Goal: Information Seeking & Learning: Learn about a topic

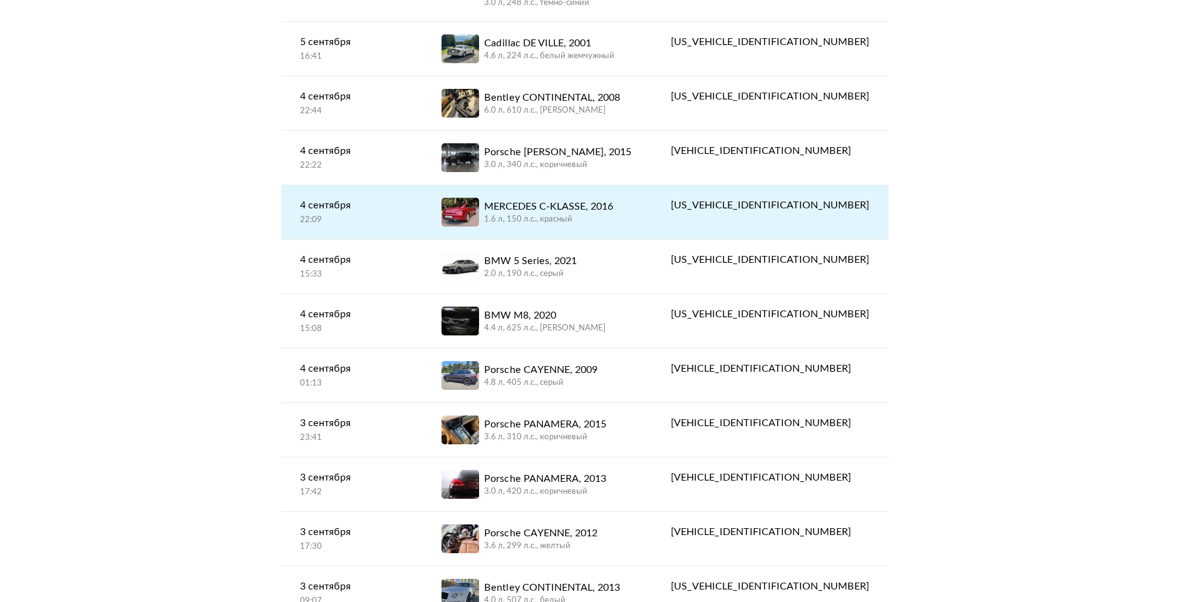
scroll to position [250, 0]
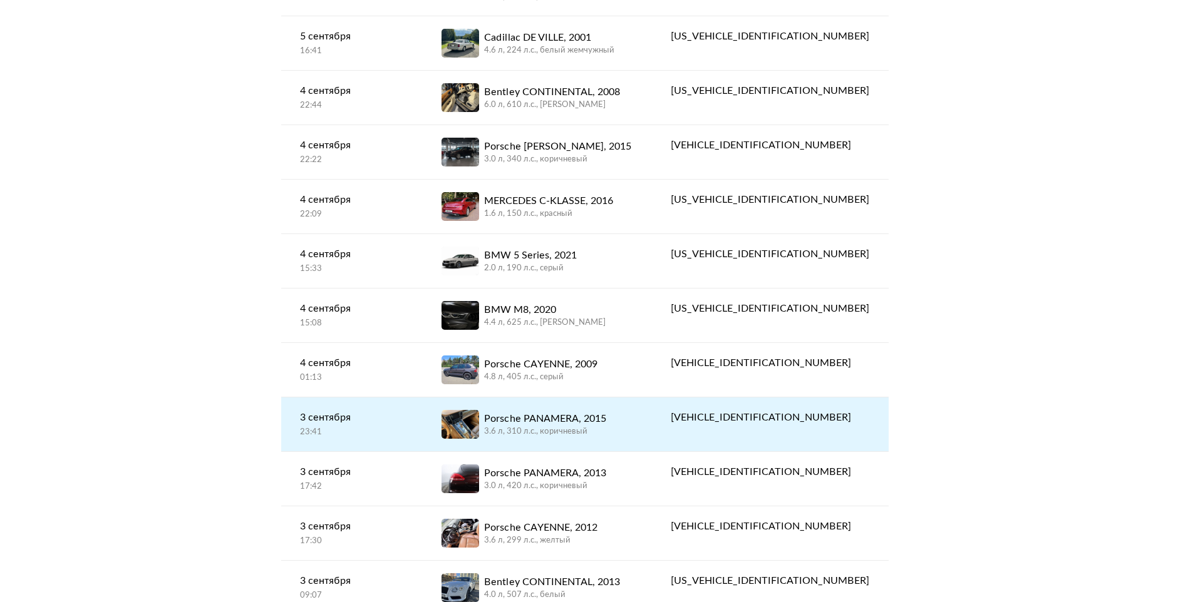
click at [582, 413] on div "Porsche PANAMERA, 2015" at bounding box center [545, 418] width 122 height 15
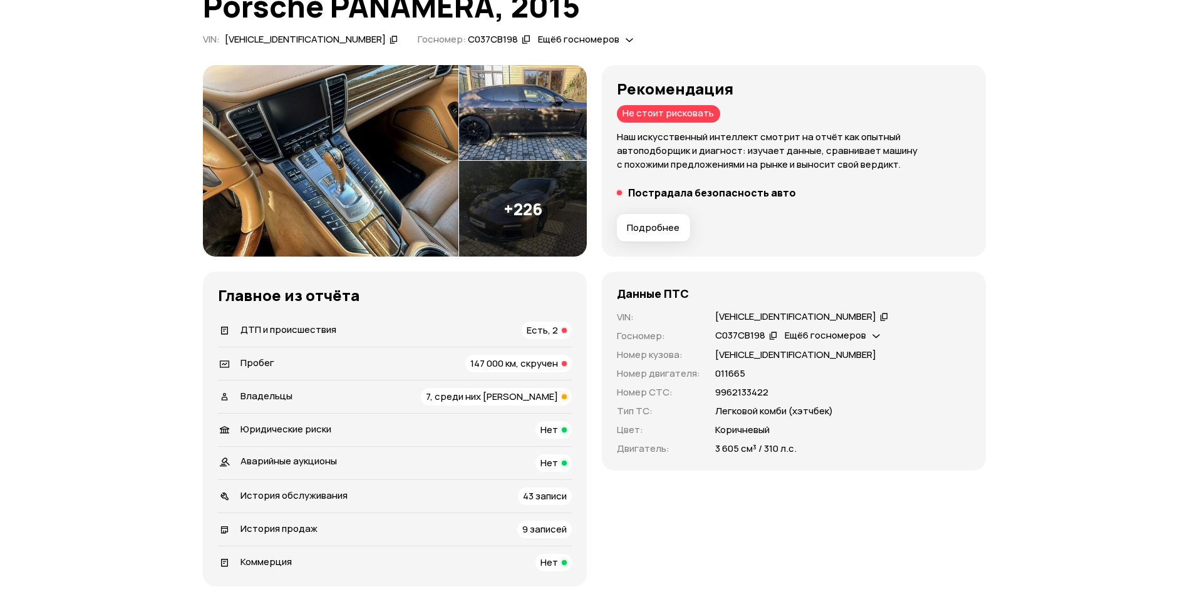
scroll to position [125, 0]
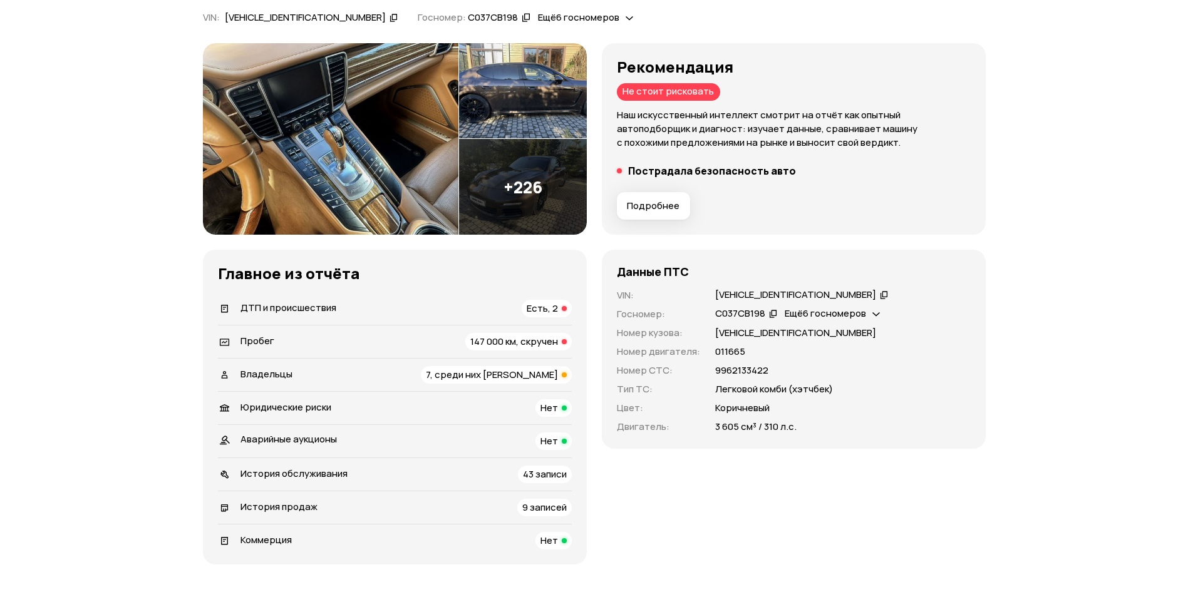
click at [512, 341] on span "147 000 км, скручен" at bounding box center [514, 341] width 88 height 13
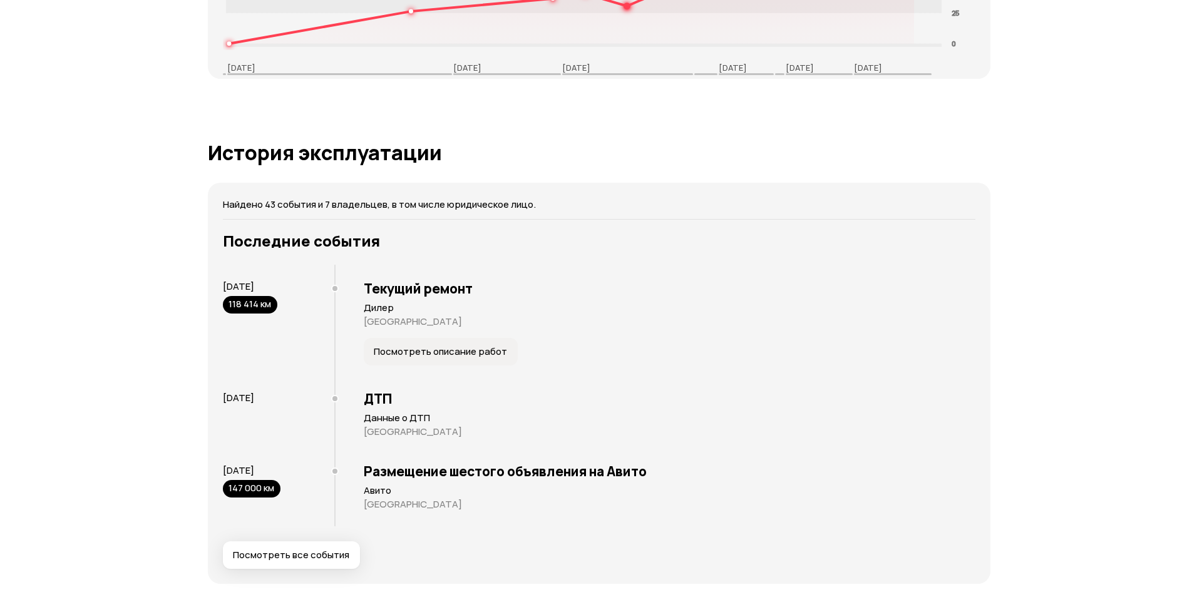
scroll to position [2277, 0]
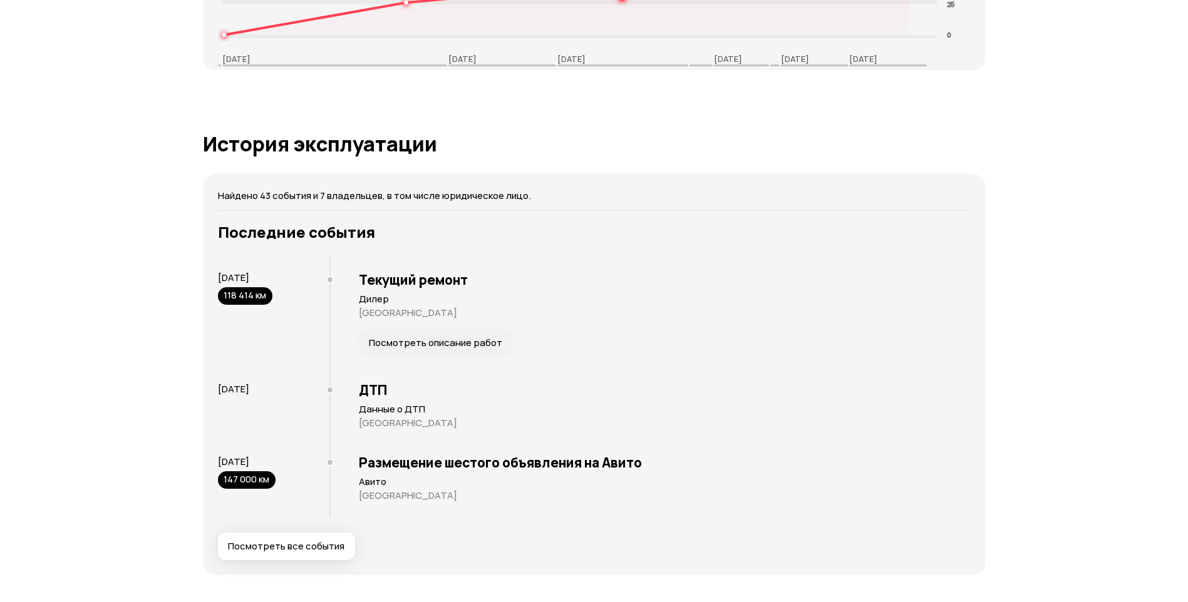
click at [401, 339] on span "Посмотреть описание работ" at bounding box center [435, 343] width 133 height 13
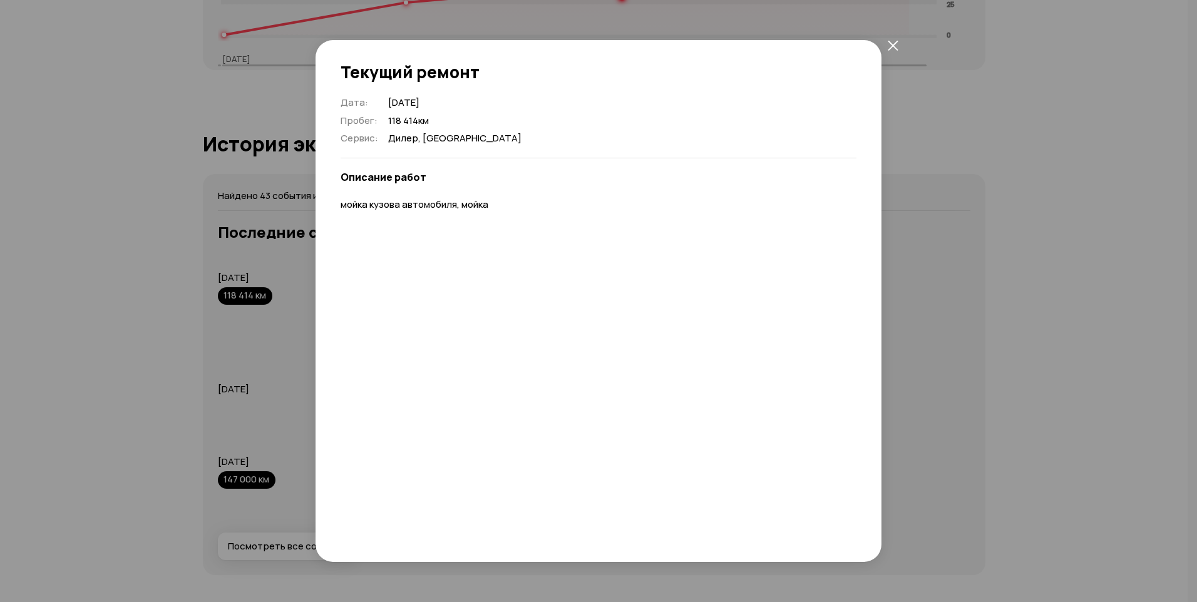
click at [894, 47] on icon "закрыть" at bounding box center [893, 45] width 10 height 10
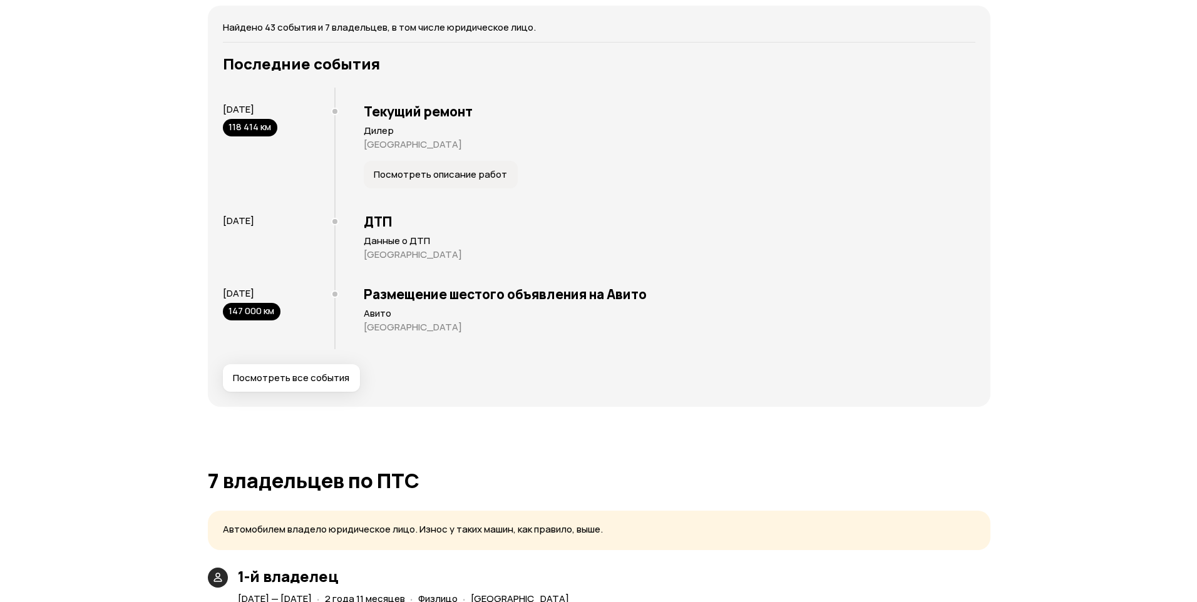
scroll to position [2465, 0]
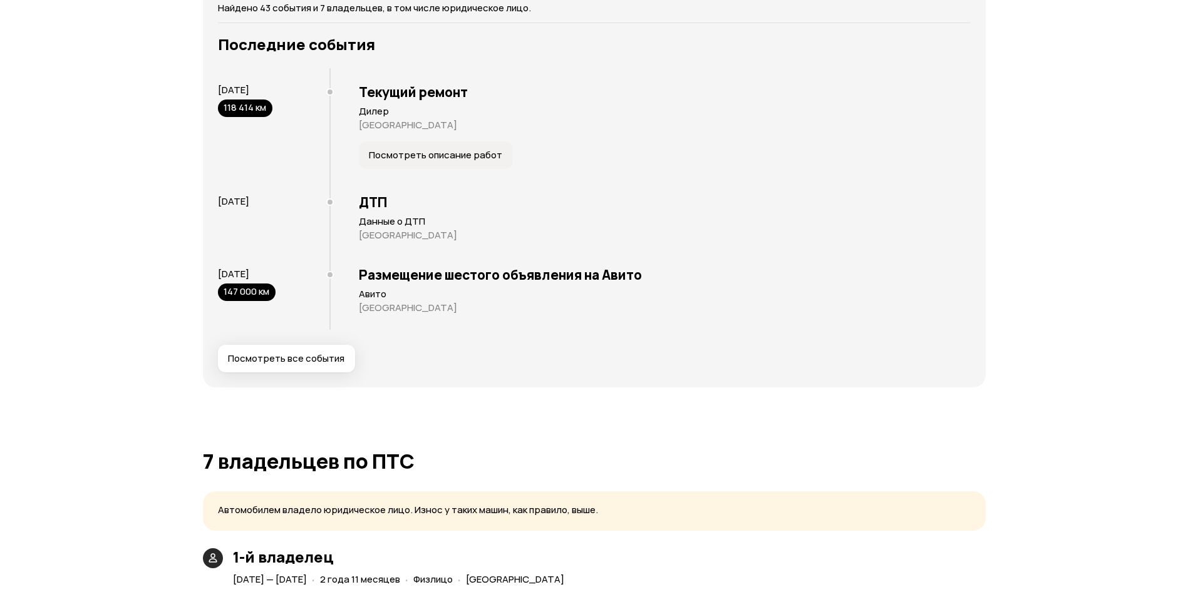
click at [253, 352] on button "Посмотреть все события" at bounding box center [286, 359] width 137 height 28
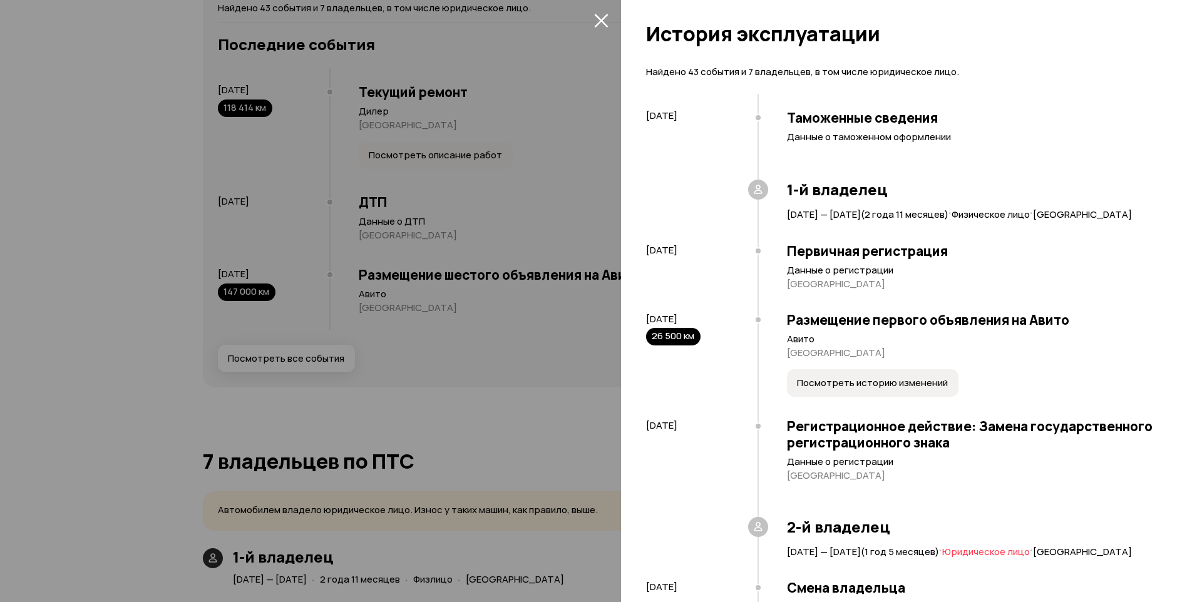
click at [253, 352] on div at bounding box center [598, 301] width 1197 height 602
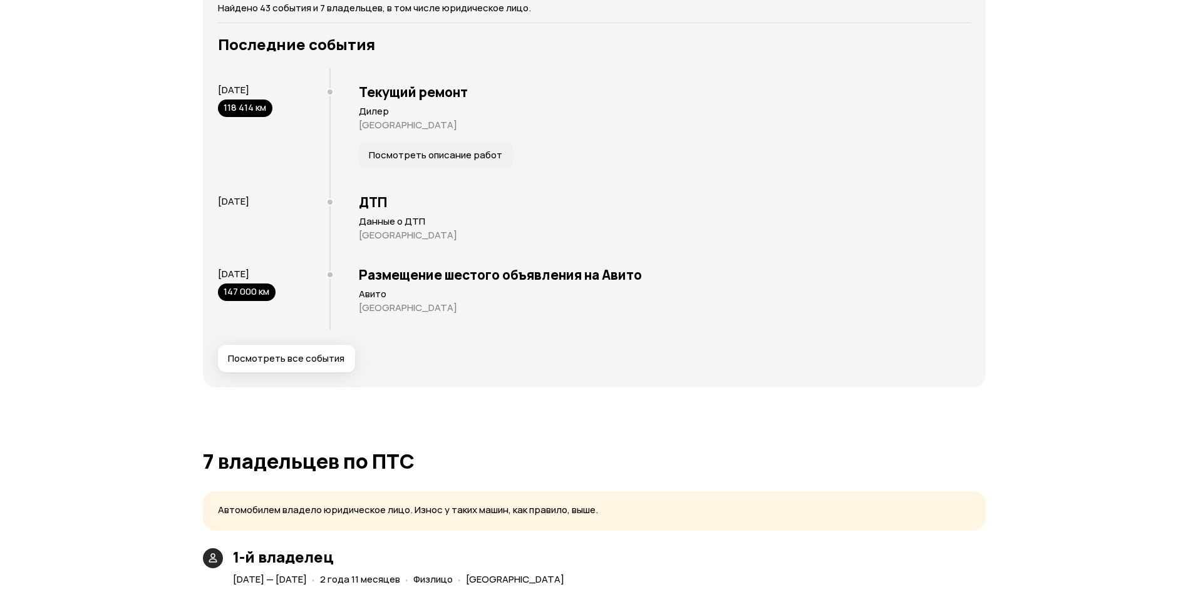
click at [262, 359] on span "Посмотреть все события" at bounding box center [286, 359] width 116 height 13
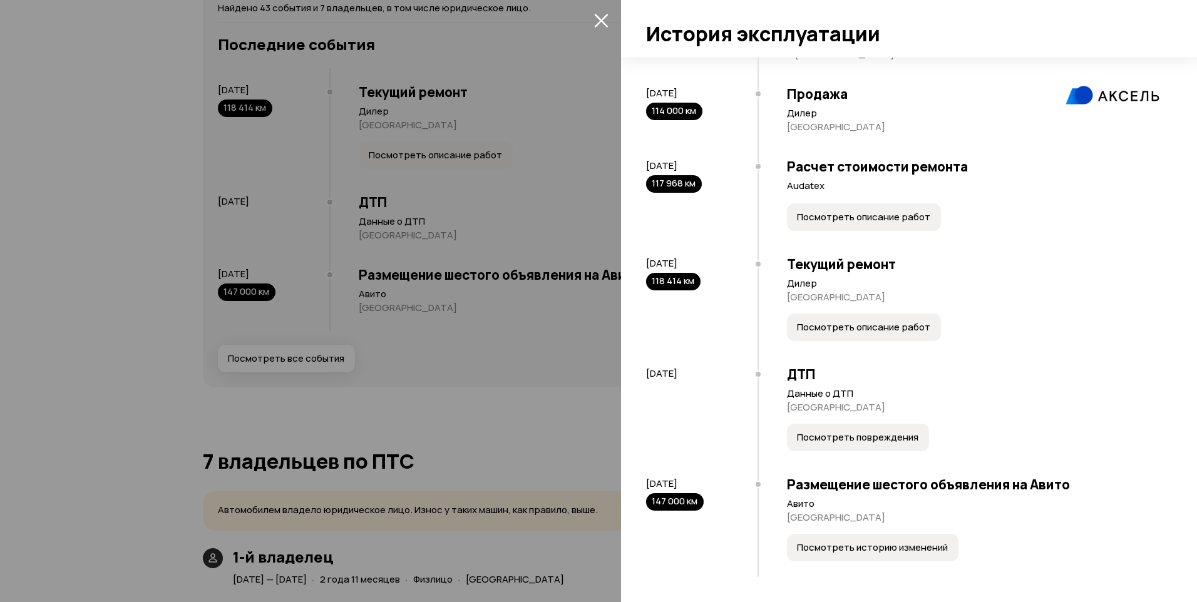
scroll to position [3958, 0]
click at [878, 224] on span "Посмотреть описание работ" at bounding box center [863, 217] width 133 height 13
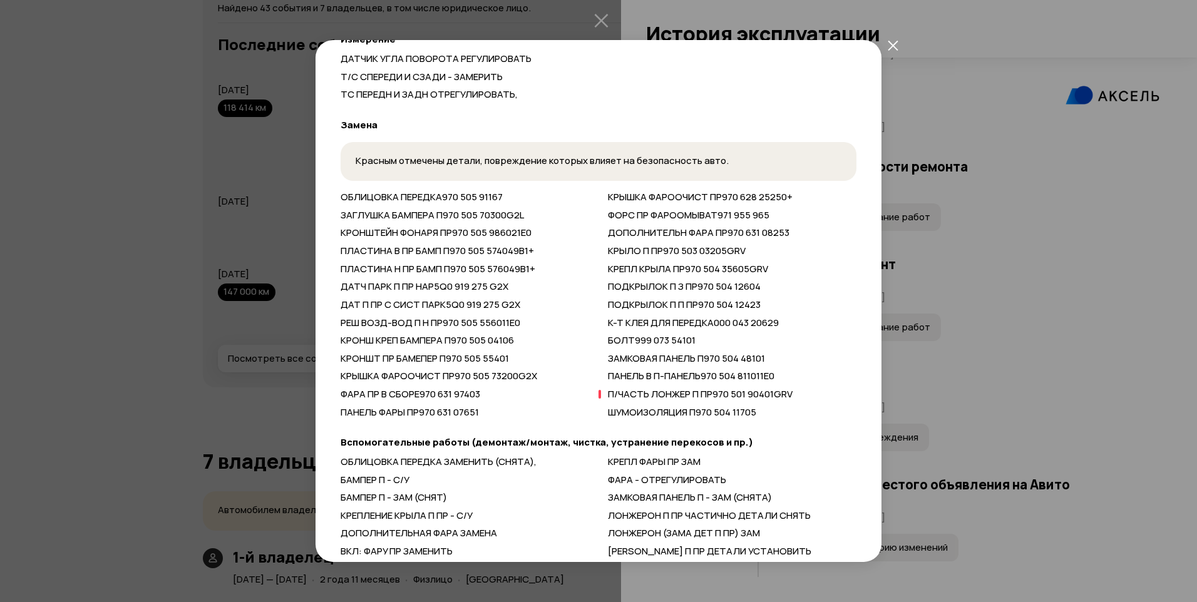
scroll to position [383, 0]
click at [891, 45] on icon "закрыть" at bounding box center [893, 45] width 11 height 11
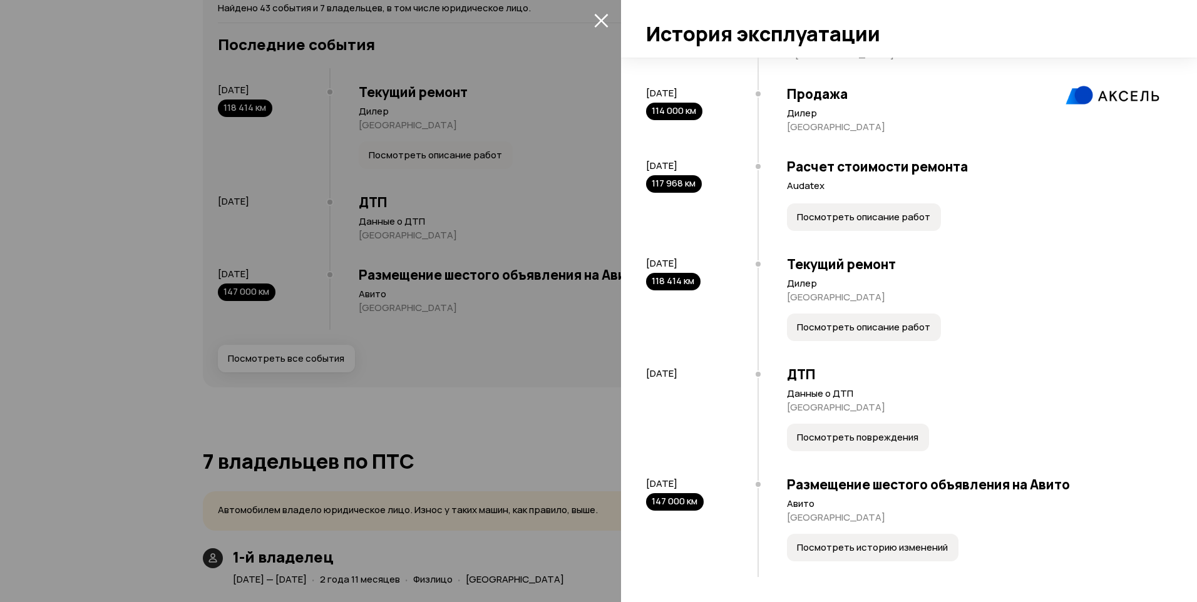
scroll to position [4020, 0]
click at [848, 435] on span "Посмотреть повреждения" at bounding box center [857, 437] width 121 height 13
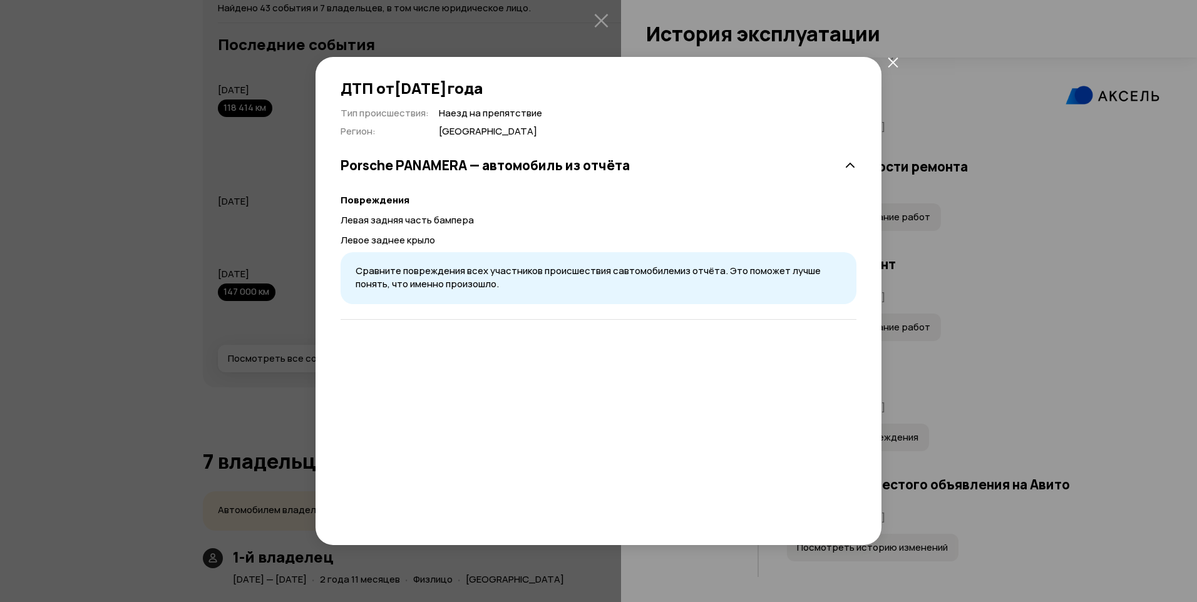
click at [897, 62] on icon "закрыть" at bounding box center [893, 62] width 11 height 11
